Goal: Information Seeking & Learning: Learn about a topic

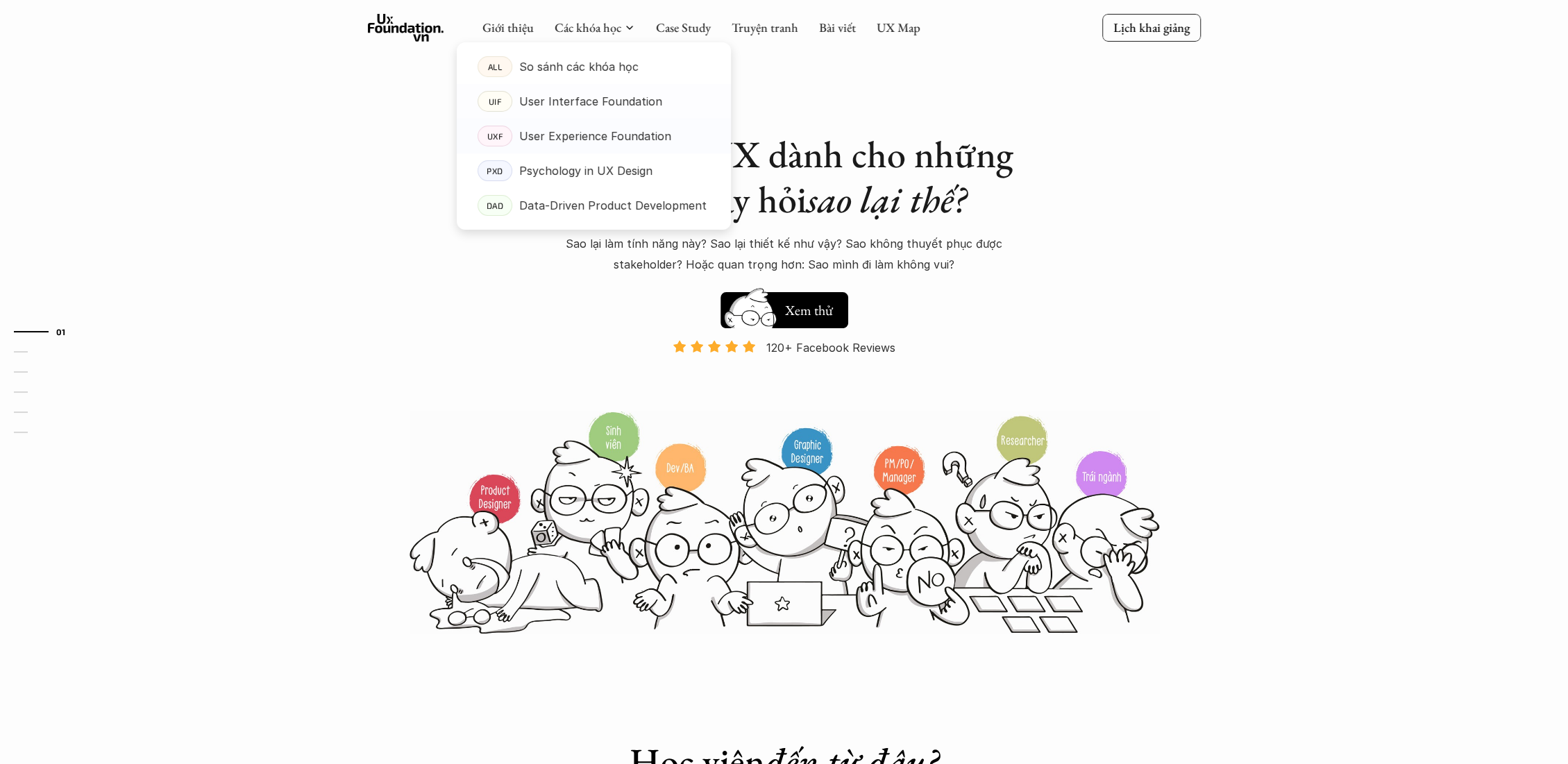
click at [603, 135] on p "User Experience Foundation" at bounding box center [595, 136] width 152 height 21
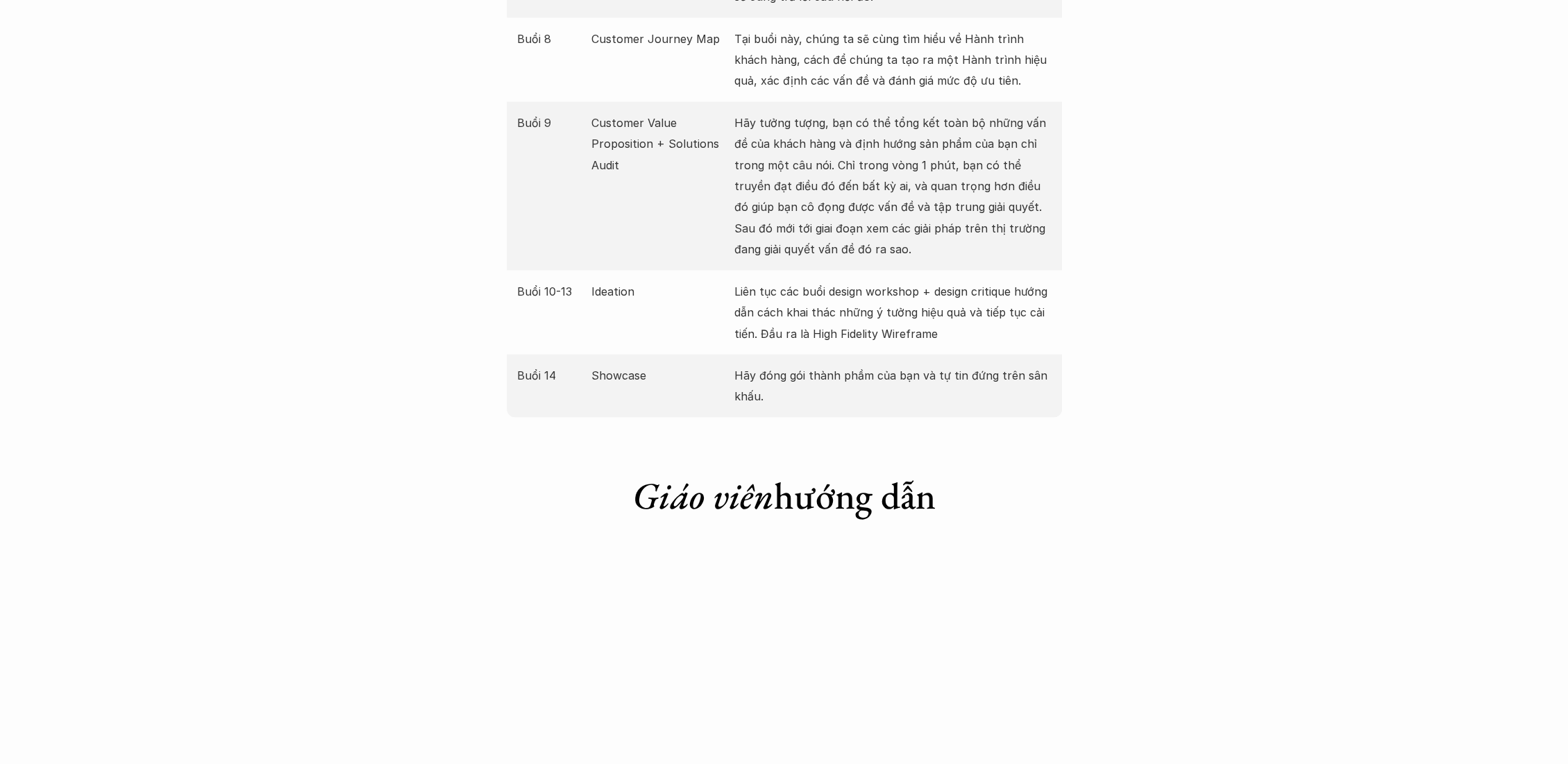
scroll to position [2775, 0]
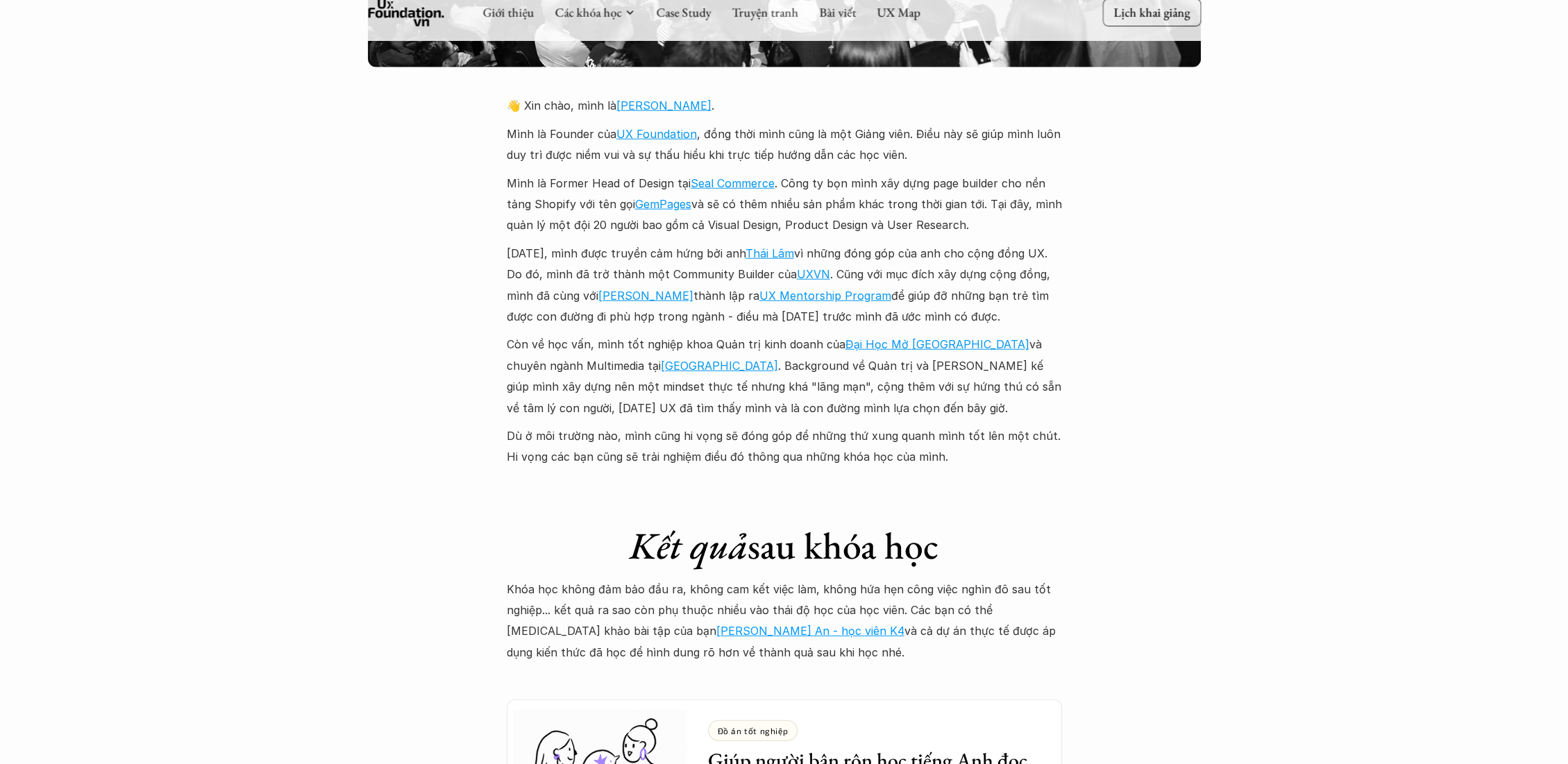
scroll to position [3161, 0]
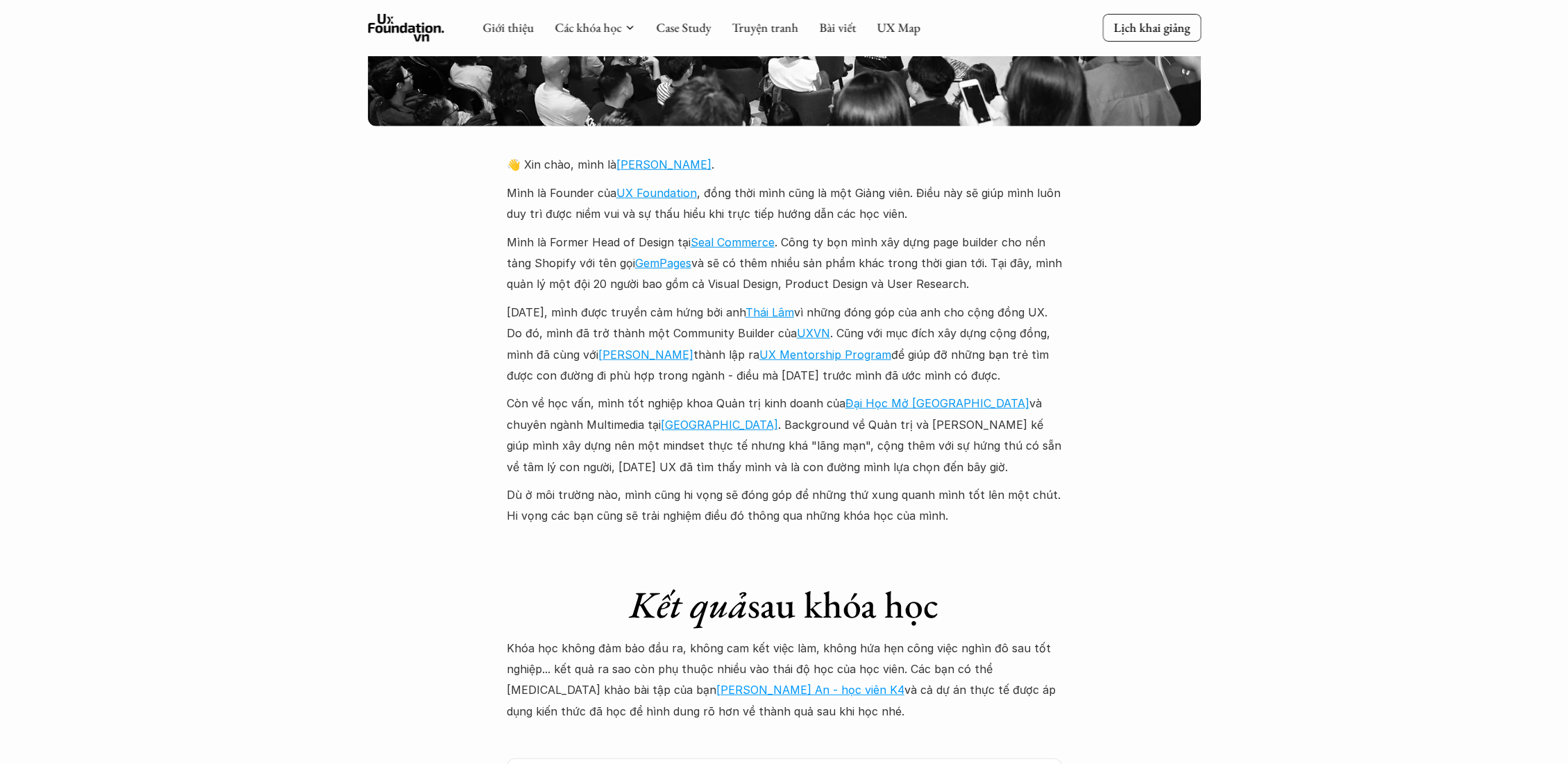
click at [1005, 240] on p "Mình là Former Head of Design tại Seal Commerce . Công ty bọn mình xây dựng pag…" at bounding box center [784, 263] width 555 height 63
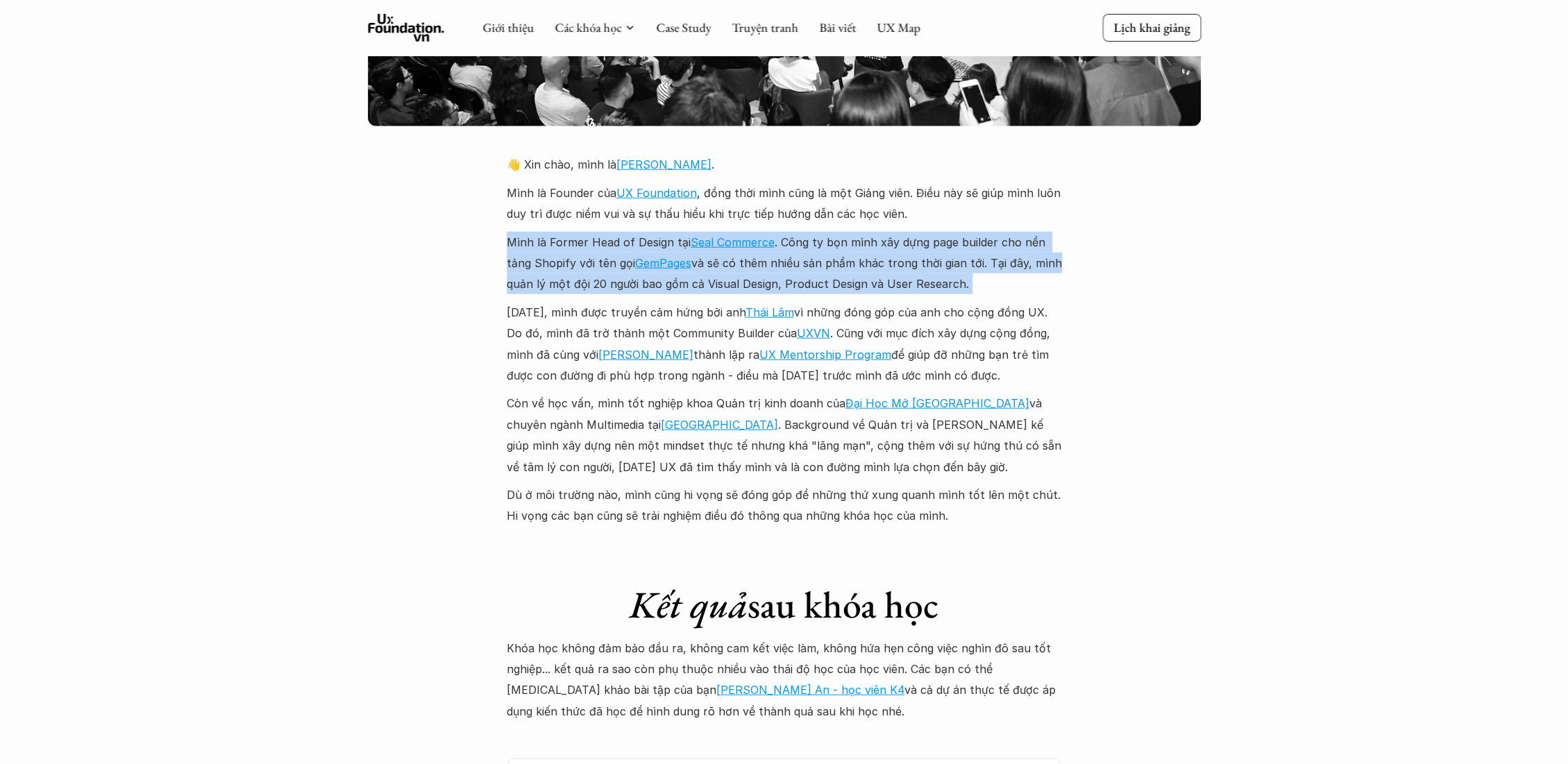
click at [1005, 240] on p "Mình là Former Head of Design tại Seal Commerce . Công ty bọn mình xây dựng pag…" at bounding box center [784, 263] width 555 height 63
click at [941, 265] on p "Mình là Former Head of Design tại Seal Commerce . Công ty bọn mình xây dựng pag…" at bounding box center [784, 263] width 555 height 63
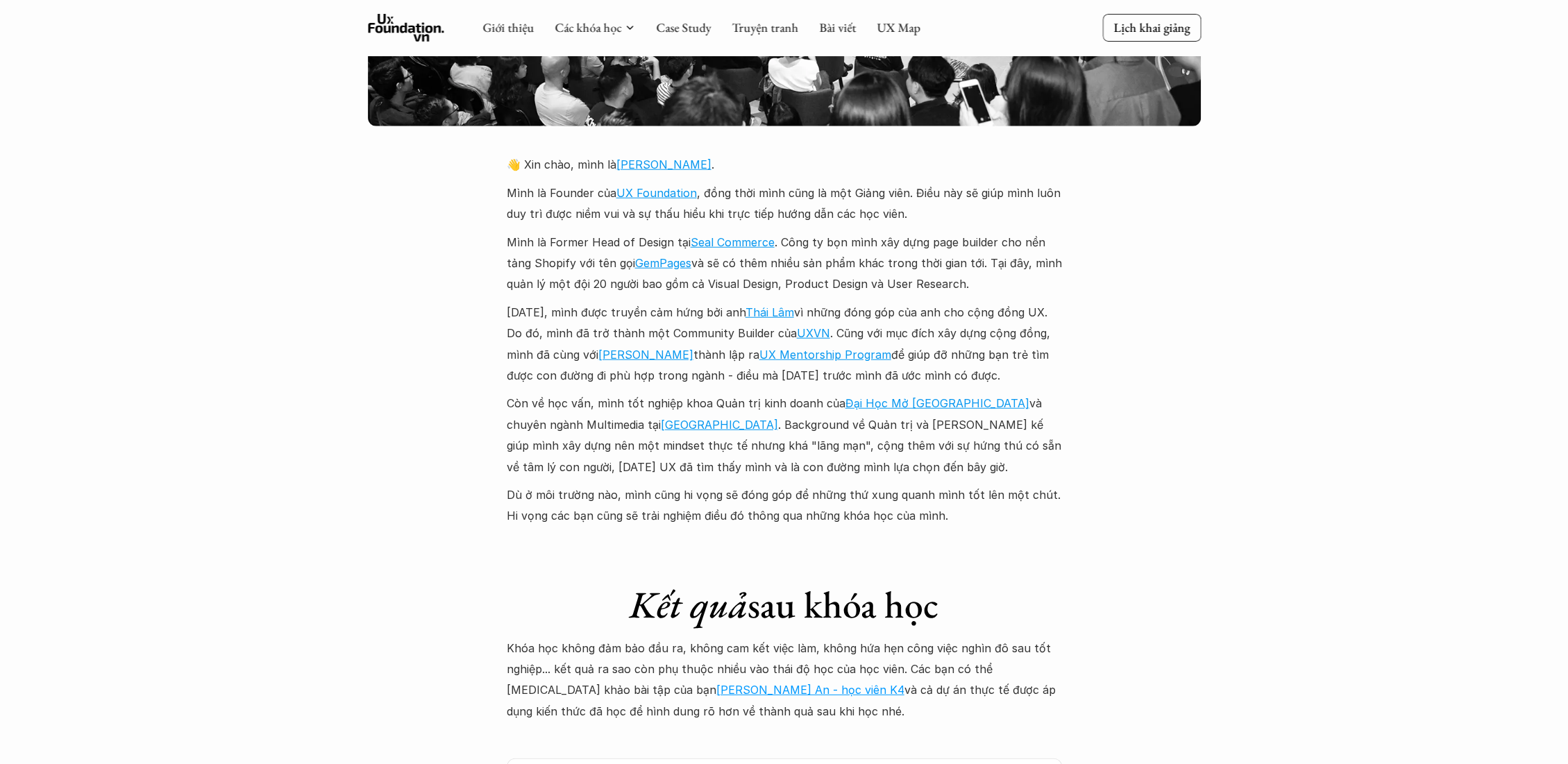
click at [941, 265] on p "Mình là Former Head of Design tại Seal Commerce . Công ty bọn mình xây dựng pag…" at bounding box center [784, 263] width 555 height 63
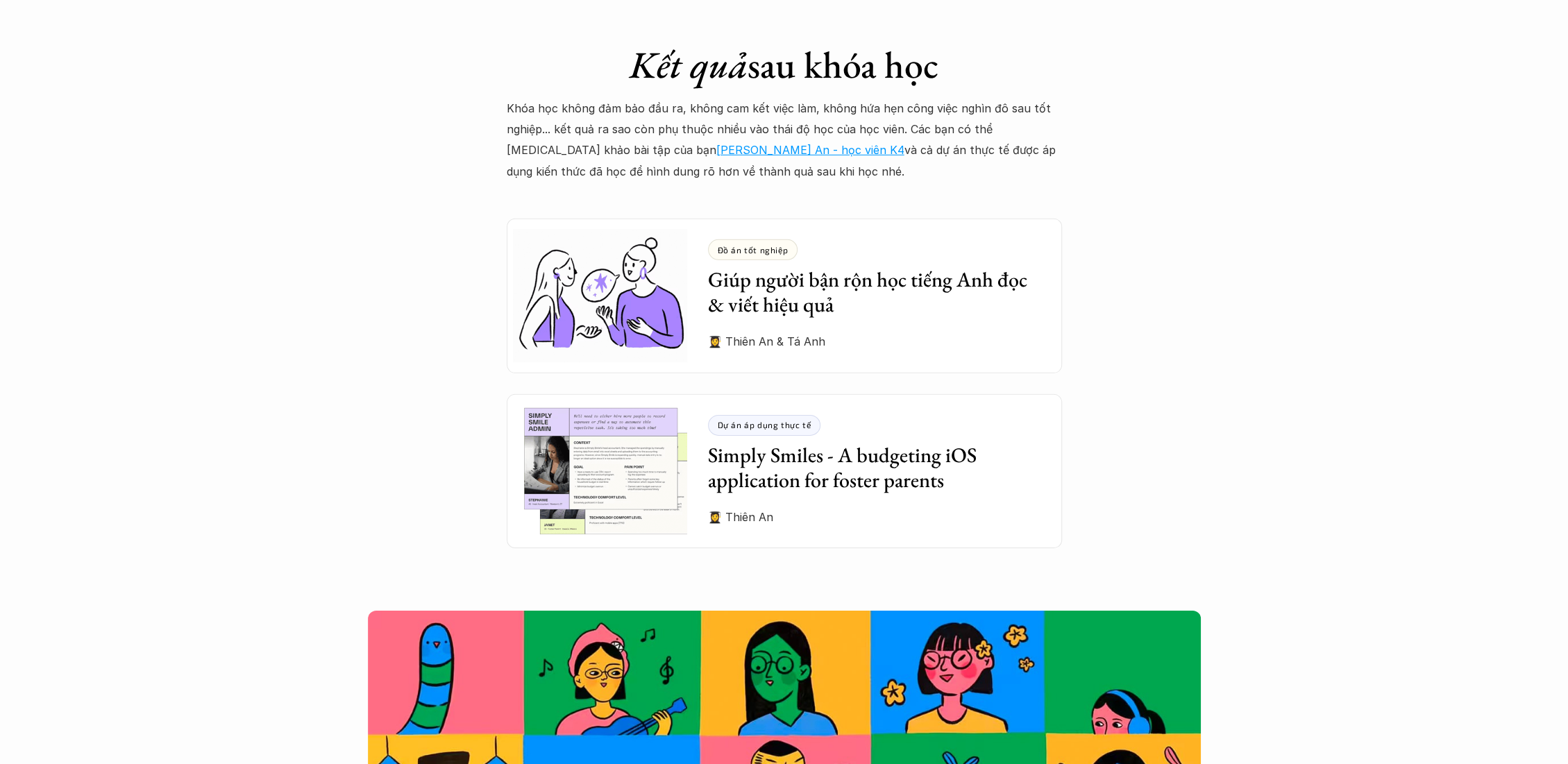
scroll to position [3777, 0]
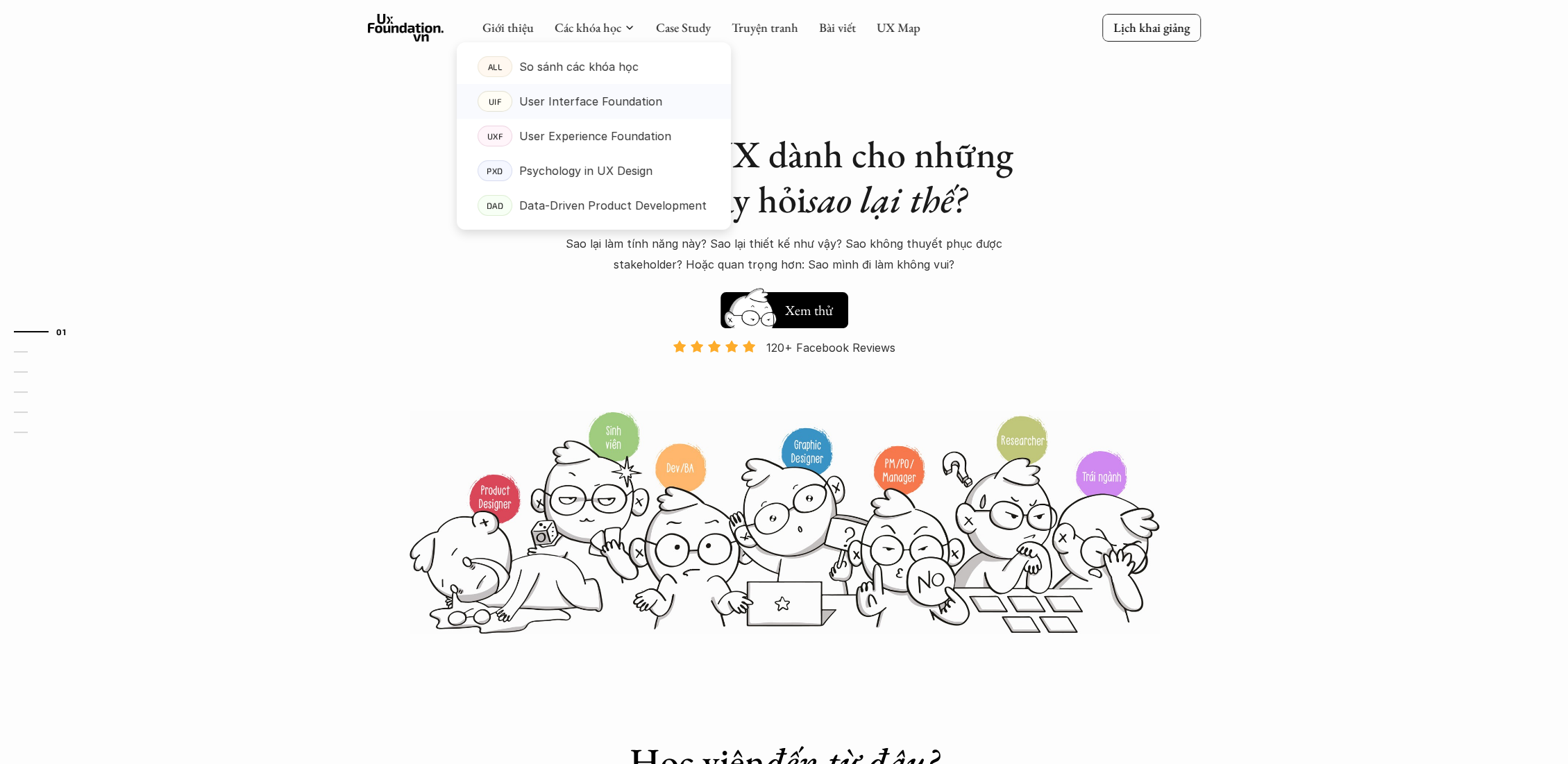
click at [595, 93] on p "User Interface Foundation" at bounding box center [591, 101] width 143 height 21
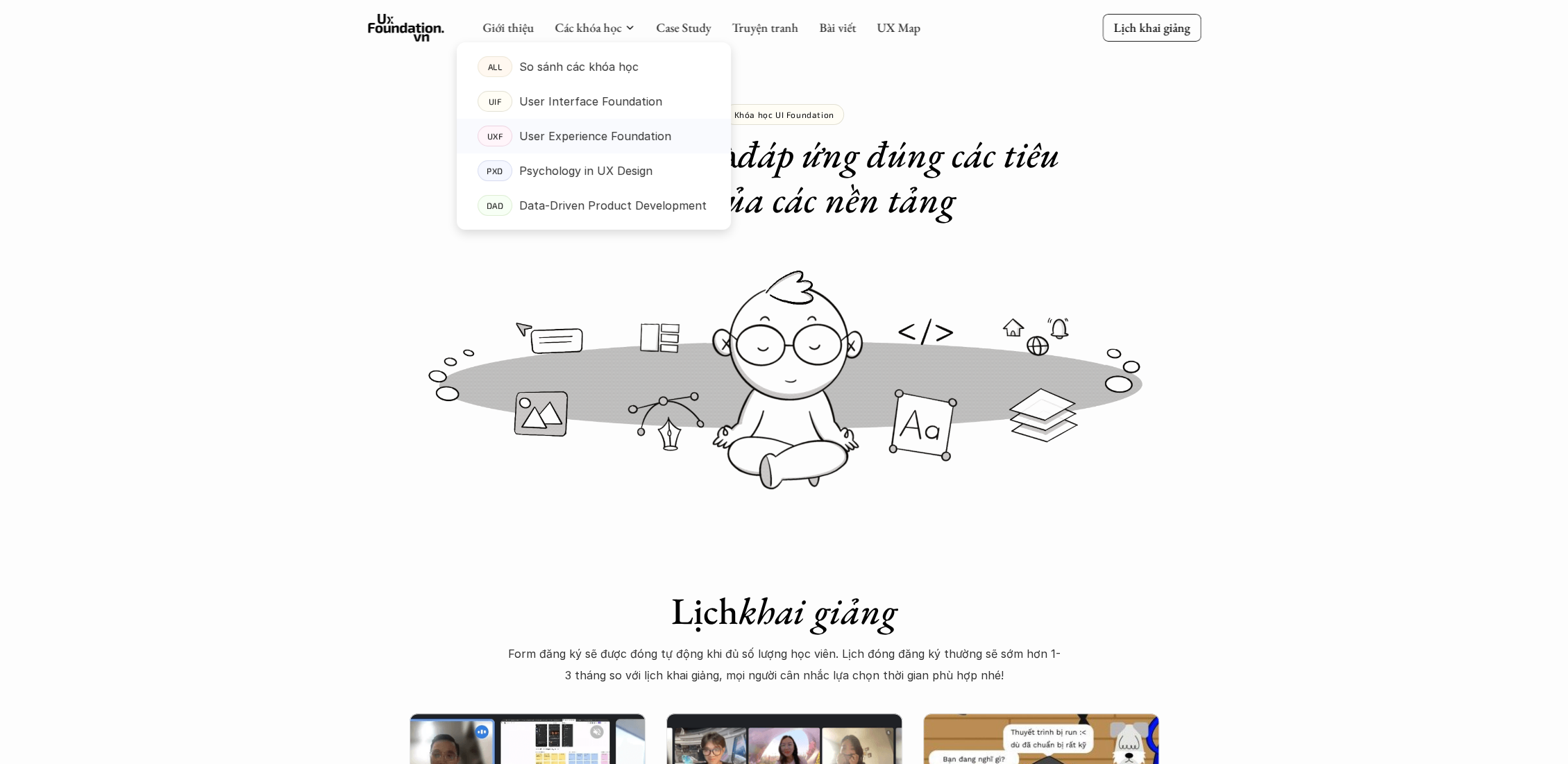
click at [580, 131] on p "User Experience Foundation" at bounding box center [595, 136] width 152 height 21
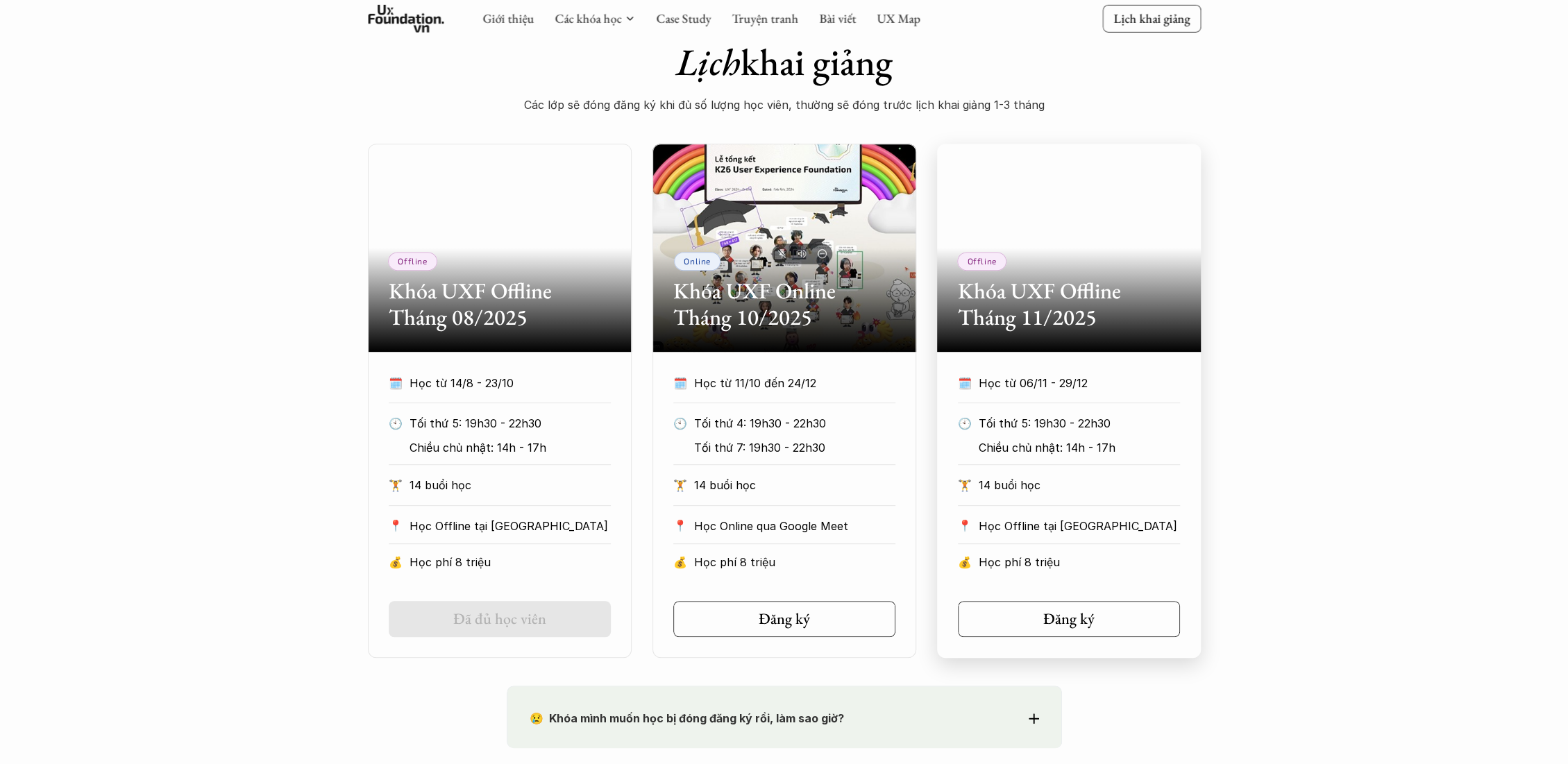
scroll to position [540, 0]
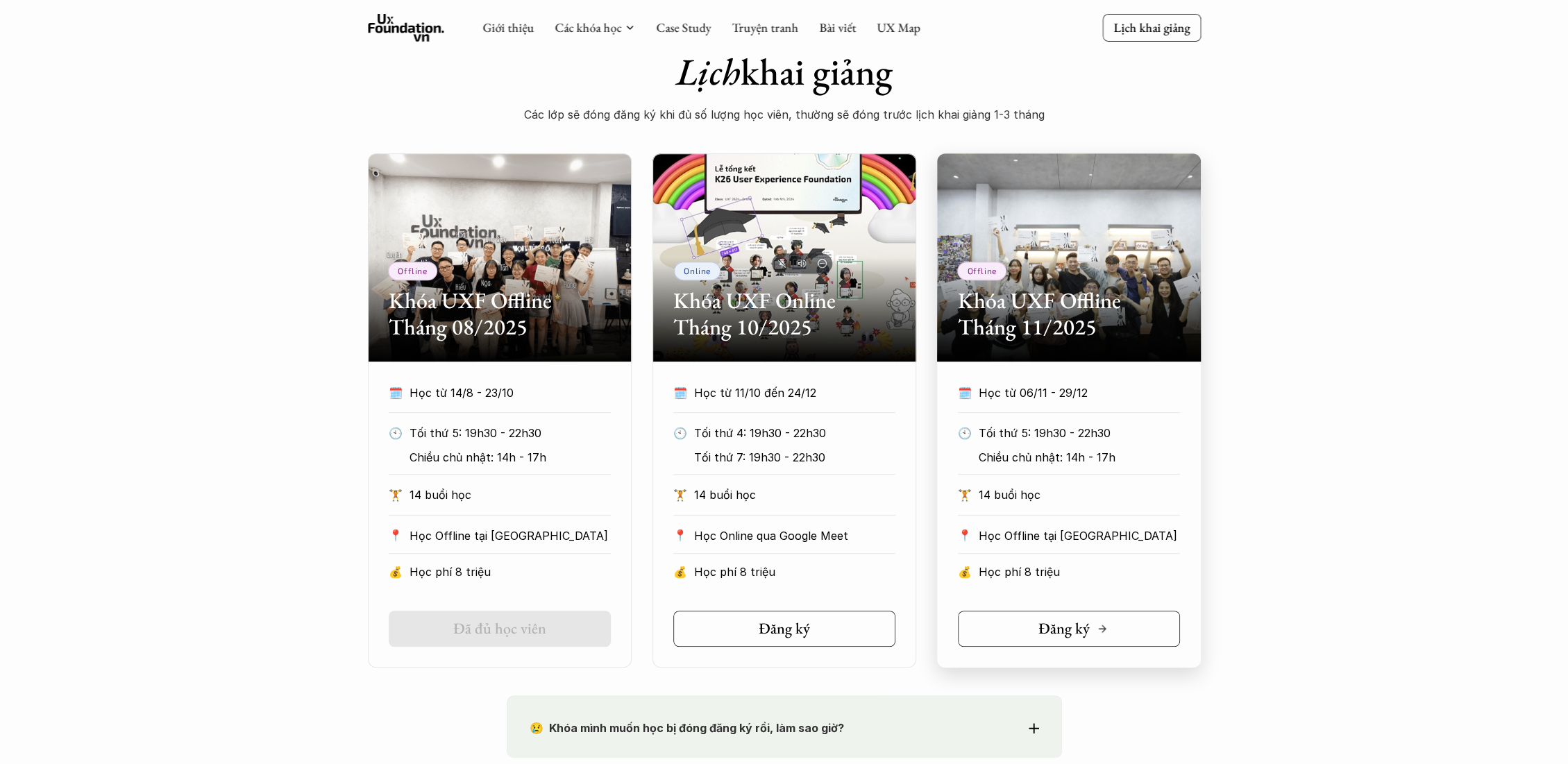
click at [1023, 622] on link "Đăng ký" at bounding box center [1069, 629] width 222 height 36
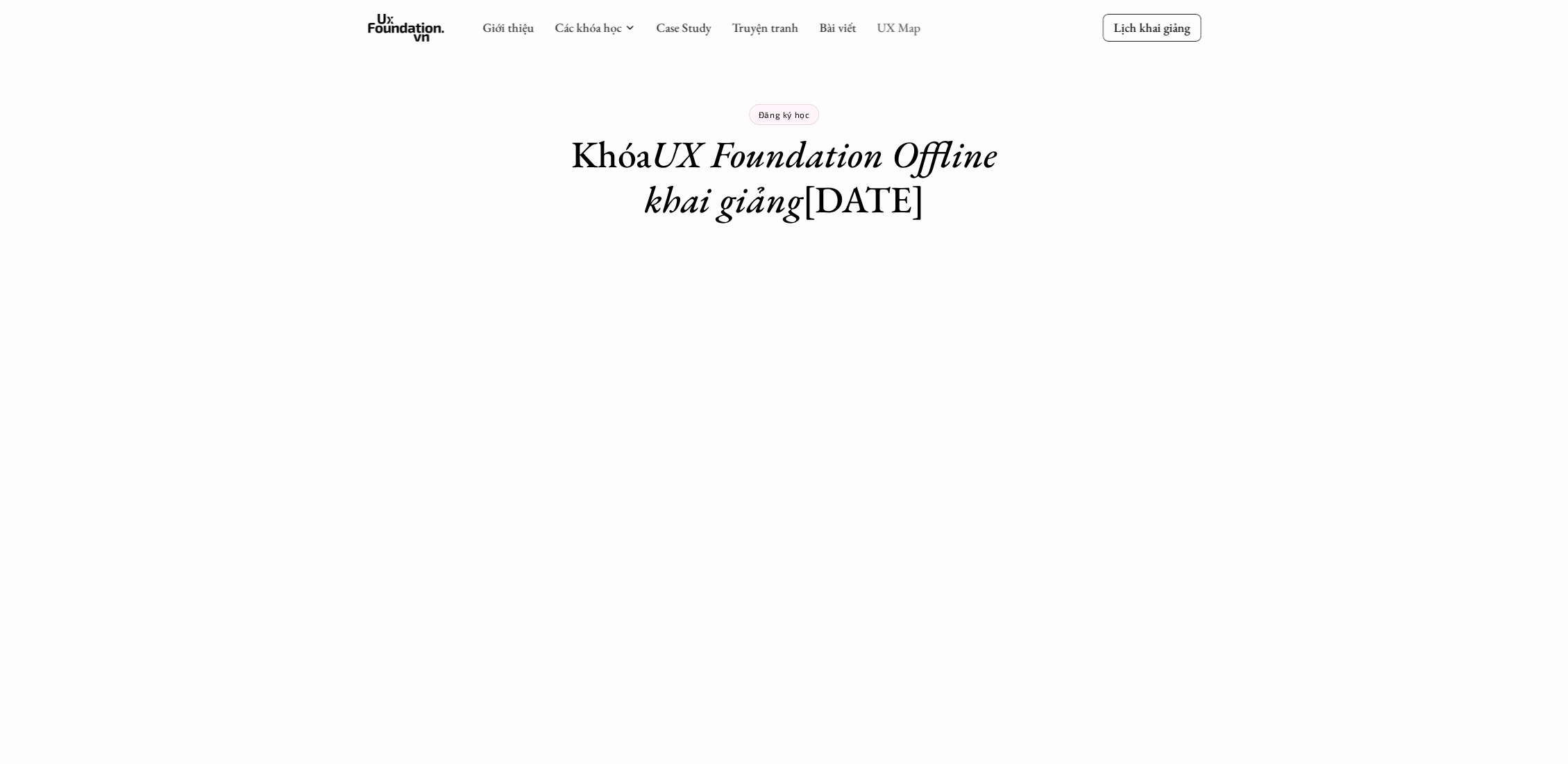
click at [897, 20] on link "UX Map" at bounding box center [898, 27] width 43 height 16
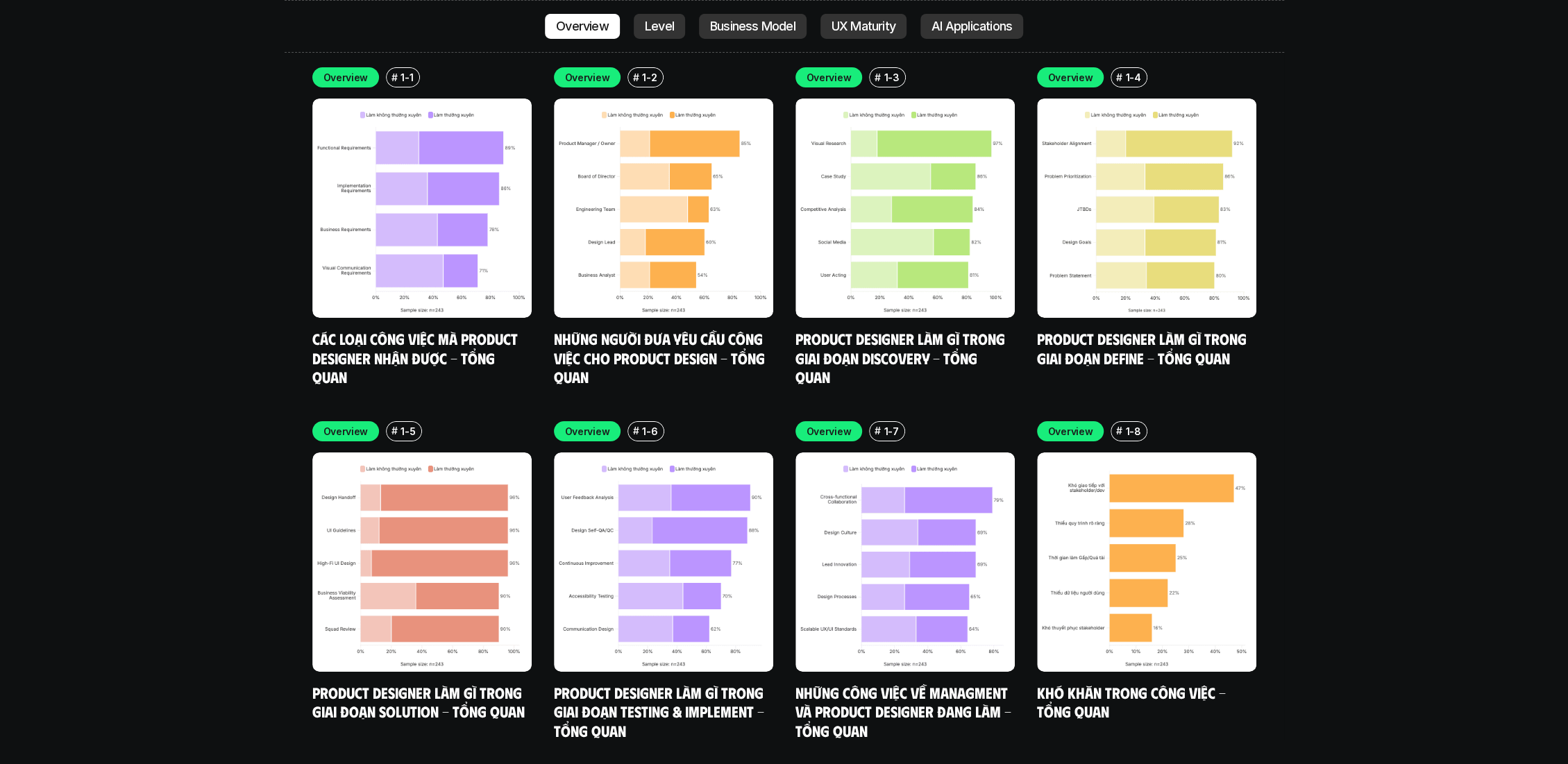
scroll to position [4241, 0]
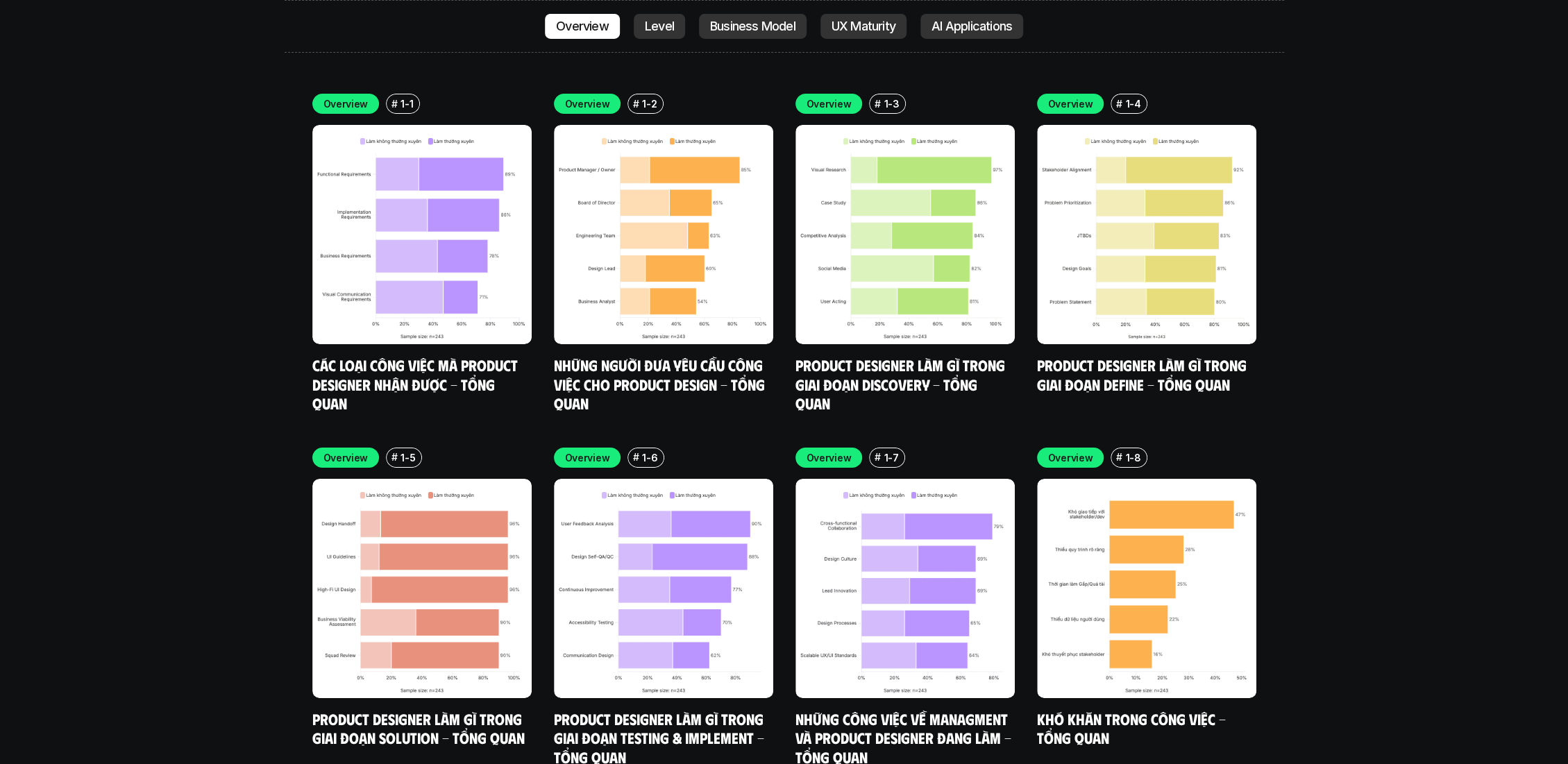
drag, startPoint x: 162, startPoint y: 330, endPoint x: 162, endPoint y: 344, distance: 14.0
click at [948, 253] on img at bounding box center [905, 234] width 219 height 219
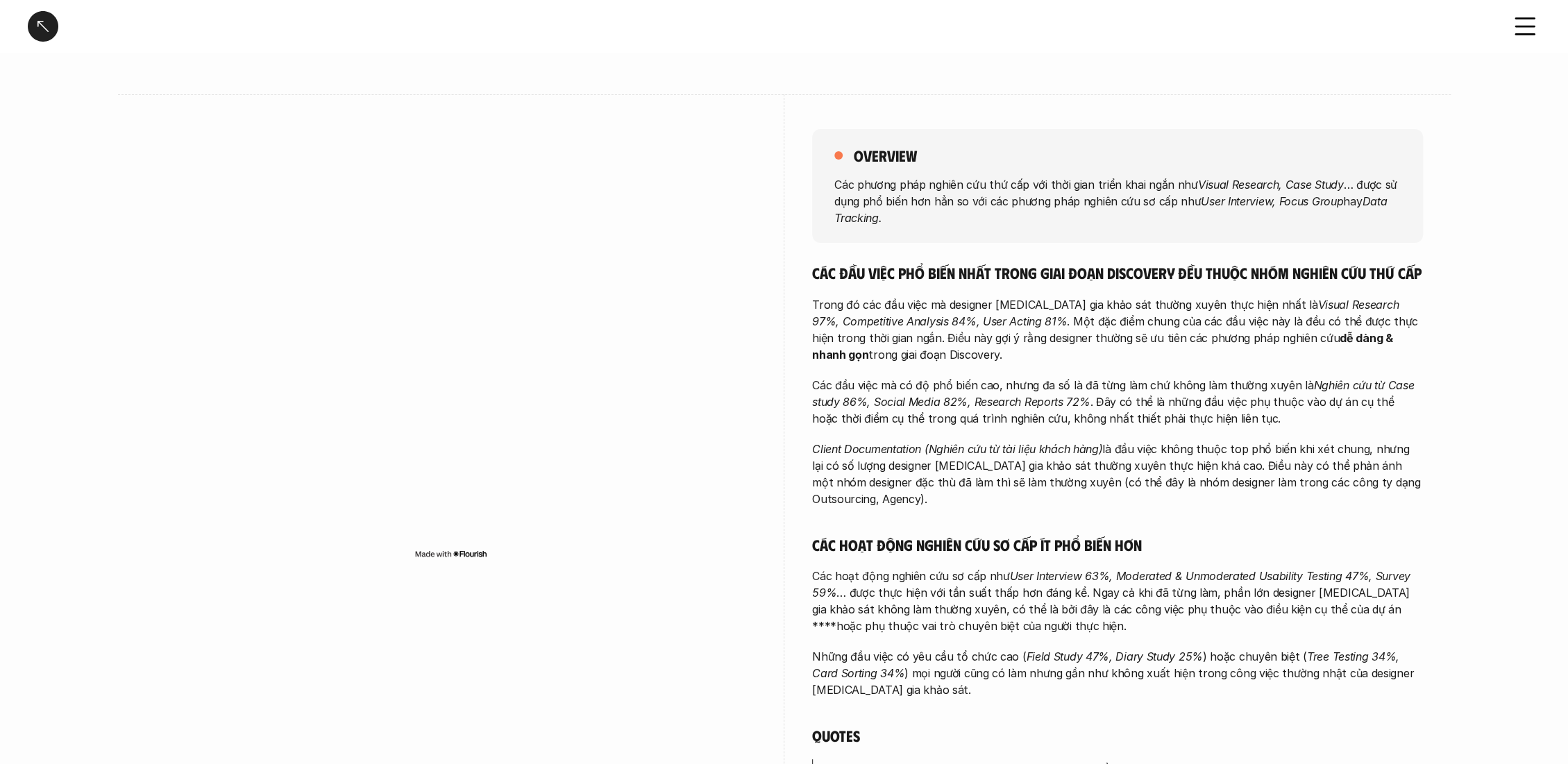
scroll to position [154, 0]
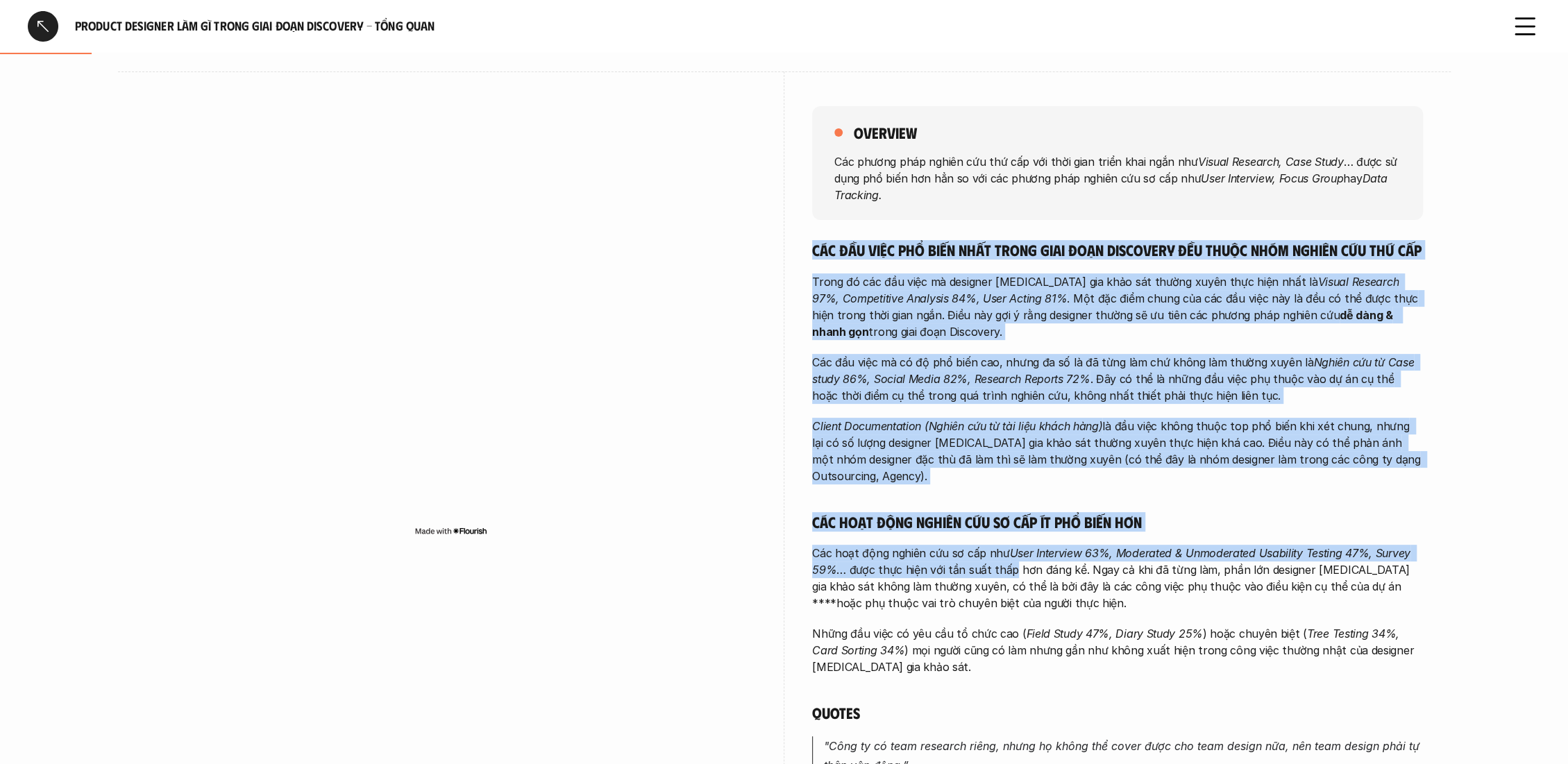
drag, startPoint x: 930, startPoint y: 210, endPoint x: 923, endPoint y: 607, distance: 397.1
click at [986, 575] on div "overview Các phương pháp nghiên cứu thứ cấp với thời gian triển khai ngắn như V…" at bounding box center [1117, 598] width 611 height 1052
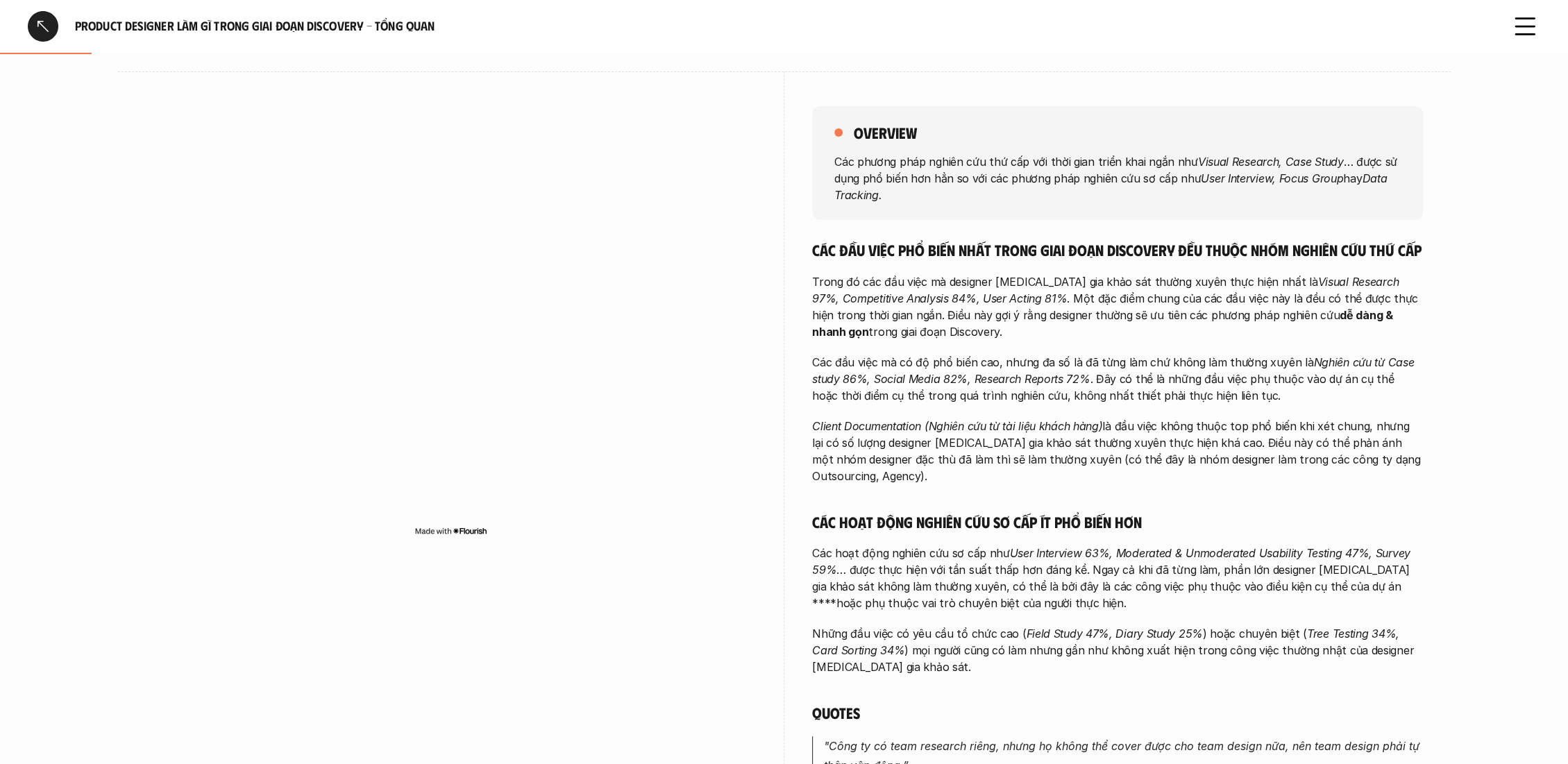
click at [923, 607] on div "Các đầu việc phổ biến nhất trong giai đoạn Discovery đều thuộc nhóm nghiên cứu …" at bounding box center [1117, 661] width 611 height 841
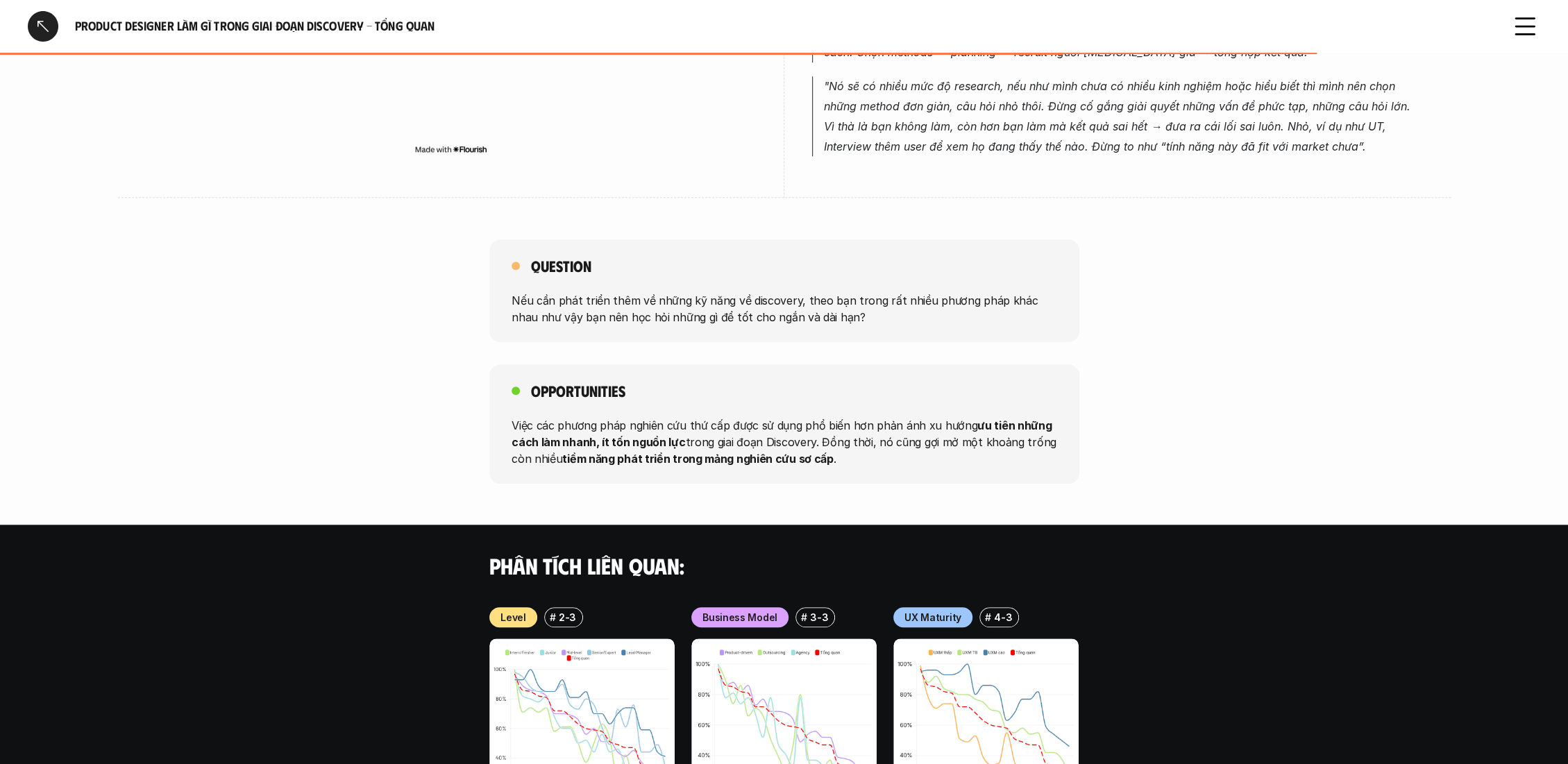
scroll to position [1287, 0]
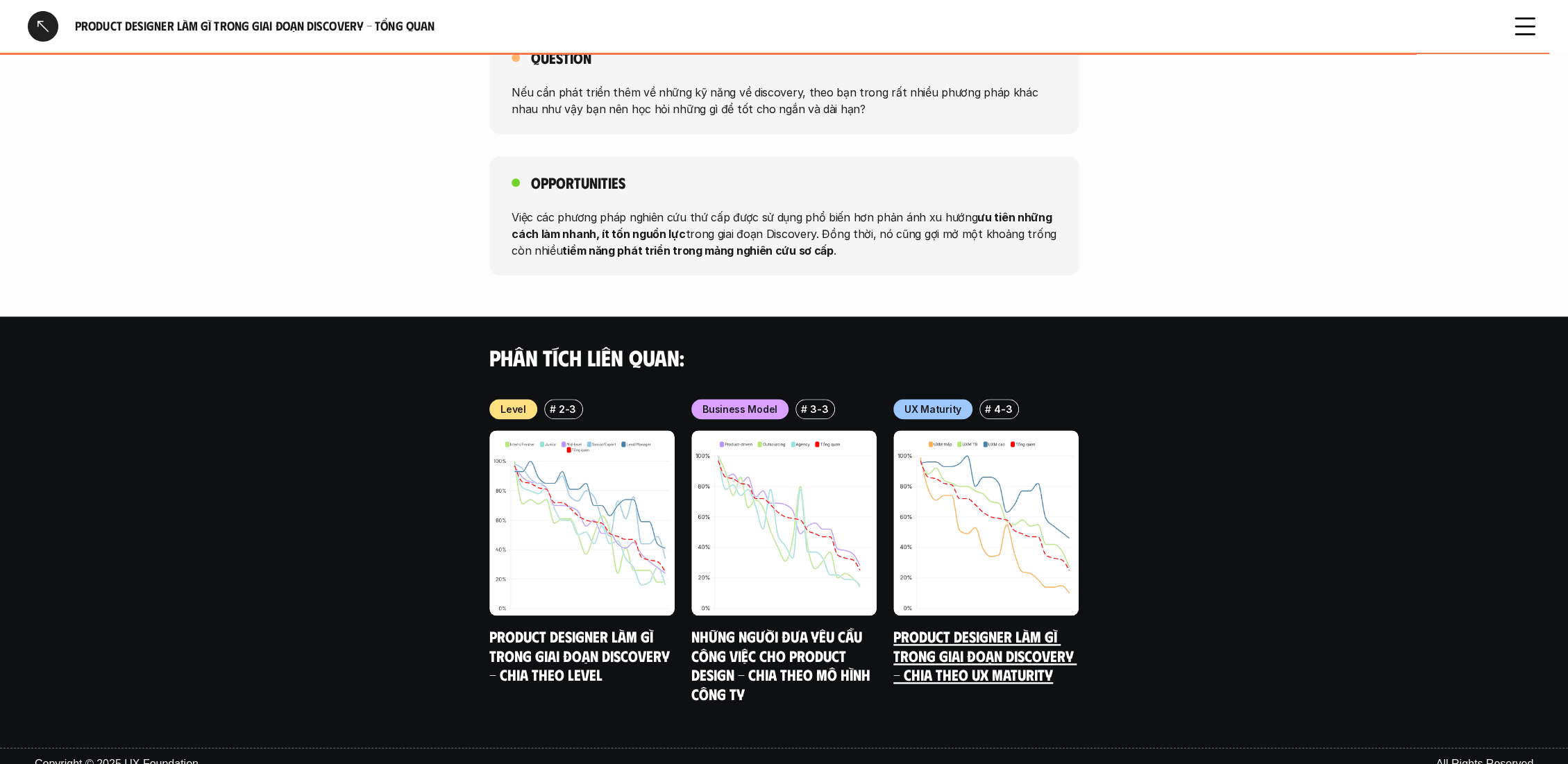
click at [926, 532] on img at bounding box center [986, 523] width 186 height 186
